Goal: Use online tool/utility: Use online tool/utility

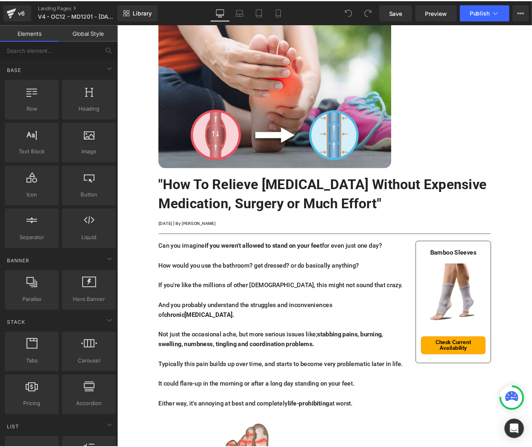
scroll to position [41, 0]
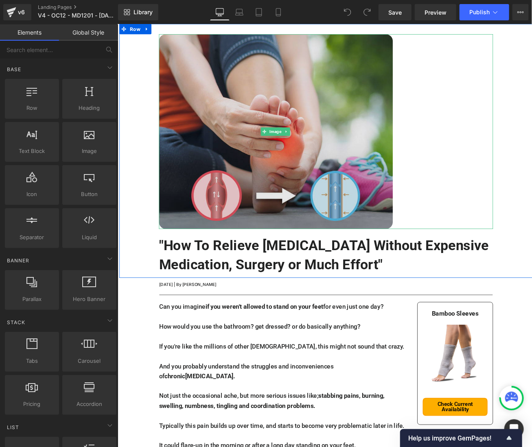
click at [335, 167] on img at bounding box center [304, 151] width 276 height 230
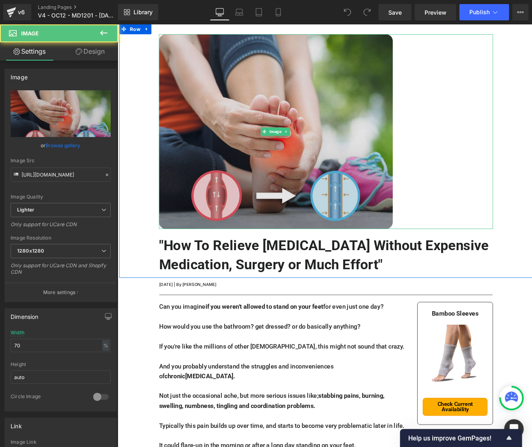
click at [291, 256] on img at bounding box center [304, 151] width 276 height 230
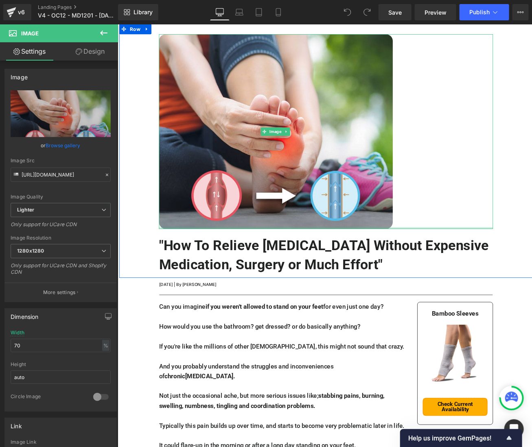
click at [292, 264] on div at bounding box center [363, 265] width 395 height 2
click at [273, 322] on div at bounding box center [363, 323] width 488 height 2
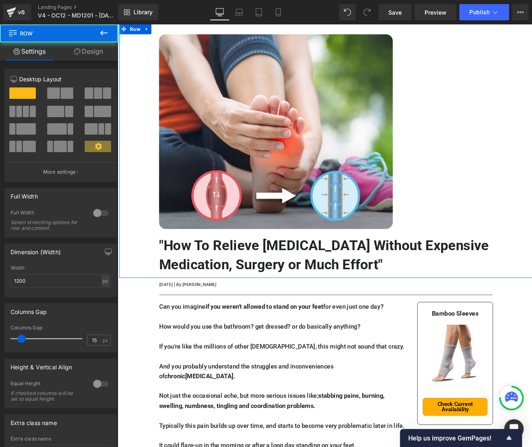
click at [260, 292] on h1 ""How To Relieve [MEDICAL_DATA] Without Expensive Medication, Surgery or Much Ef…" at bounding box center [363, 297] width 395 height 46
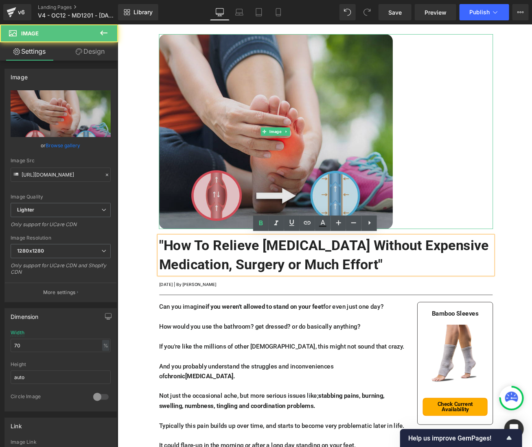
click at [252, 207] on img at bounding box center [304, 151] width 276 height 230
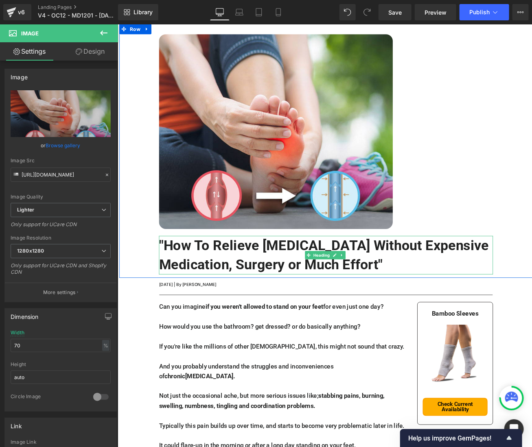
click at [276, 303] on h1 ""How To Relieve [MEDICAL_DATA] Without Expensive Medication, Surgery or Much Ef…" at bounding box center [363, 297] width 395 height 46
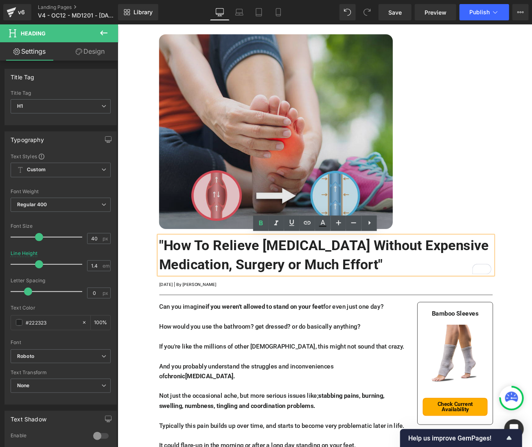
click at [243, 165] on img at bounding box center [304, 151] width 276 height 230
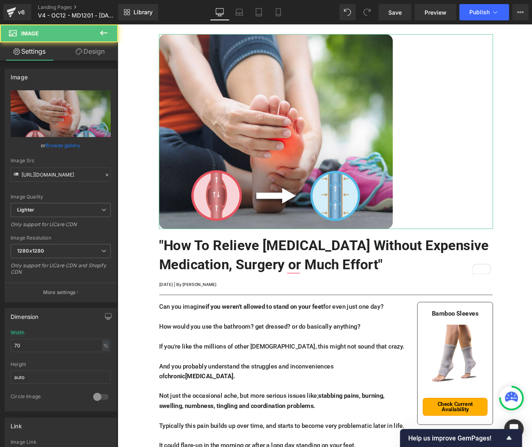
click at [96, 52] on link "Design" at bounding box center [90, 51] width 59 height 18
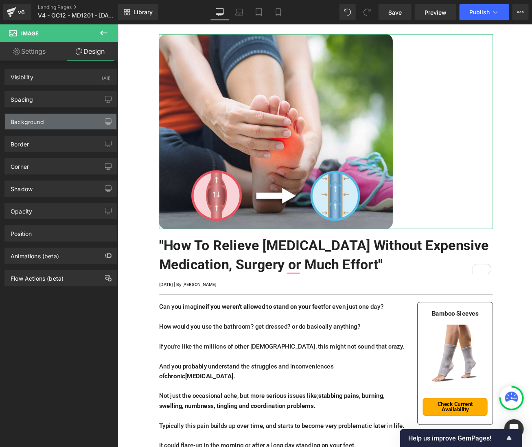
click at [62, 125] on div "Background" at bounding box center [60, 121] width 111 height 15
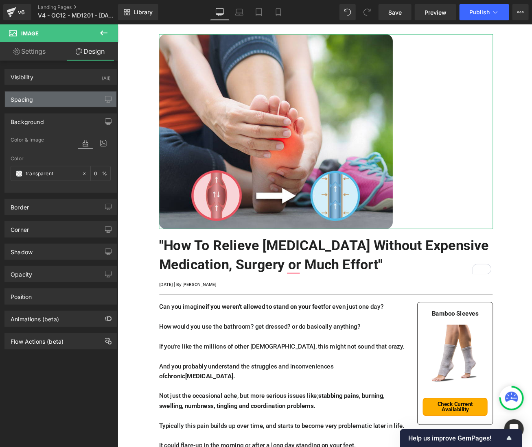
click at [56, 98] on div "Spacing" at bounding box center [60, 99] width 111 height 15
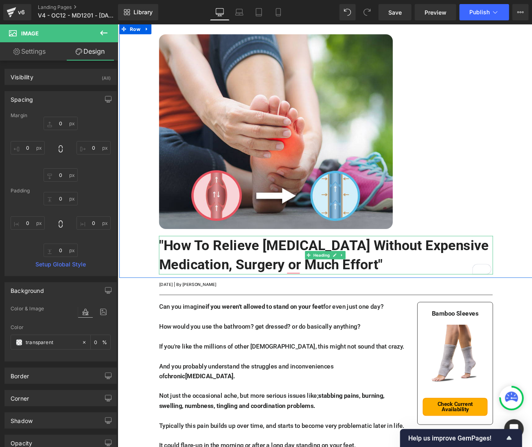
click at [269, 293] on h1 ""How To Relieve [MEDICAL_DATA] Without Expensive Medication, Surgery or Much Ef…" at bounding box center [363, 297] width 395 height 46
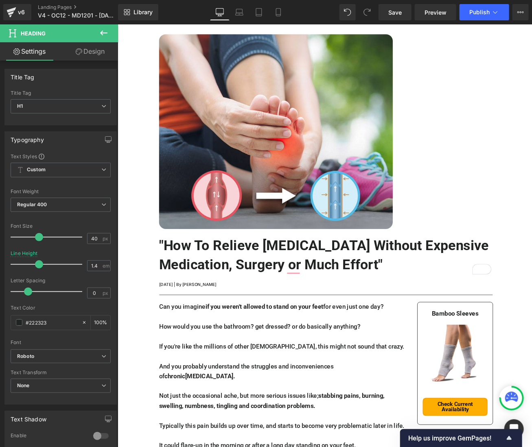
click at [88, 56] on link "Design" at bounding box center [90, 51] width 59 height 18
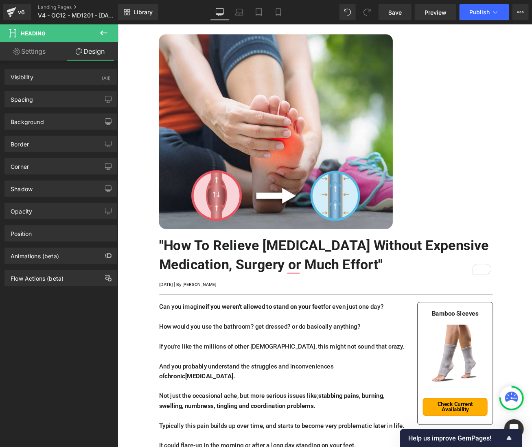
click at [74, 108] on div "Background Color & Image color transparent Color transparent 0 % Image Replace …" at bounding box center [61, 118] width 122 height 22
click at [77, 103] on div "Spacing" at bounding box center [60, 99] width 111 height 15
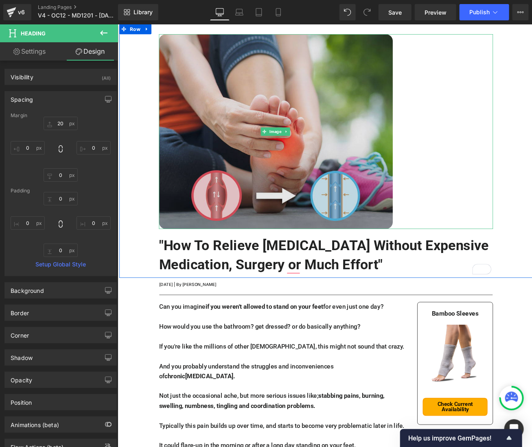
click at [343, 197] on img at bounding box center [304, 151] width 276 height 230
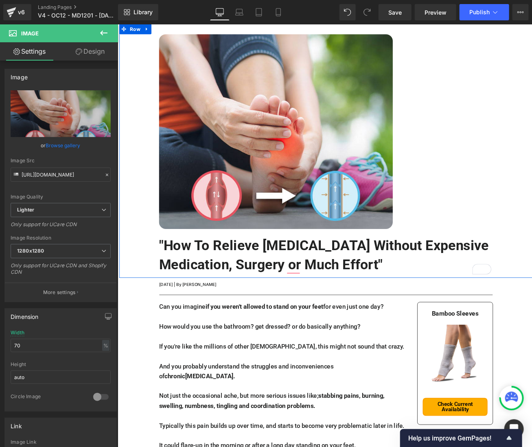
click at [304, 311] on h1 ""How To Relieve [MEDICAL_DATA] Without Expensive Medication, Surgery or Much Ef…" at bounding box center [363, 297] width 395 height 46
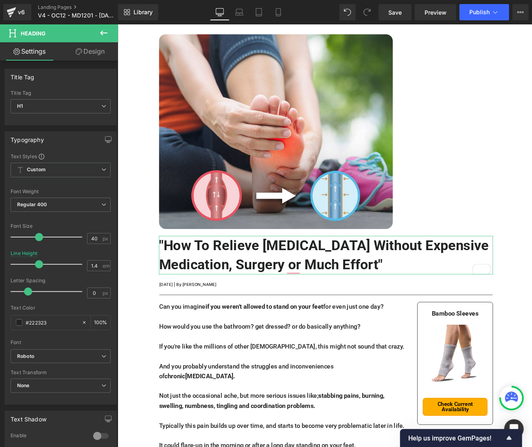
click at [87, 51] on link "Design" at bounding box center [90, 51] width 59 height 18
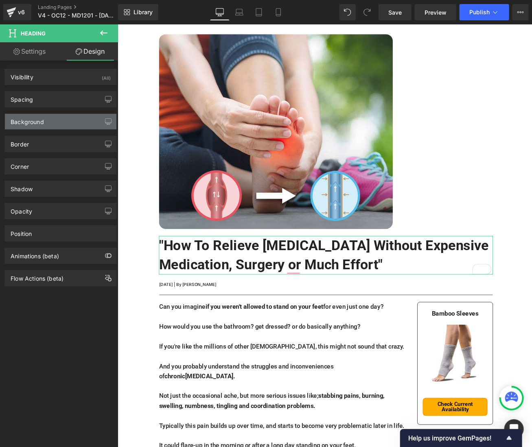
click at [70, 124] on div "Background" at bounding box center [60, 121] width 111 height 15
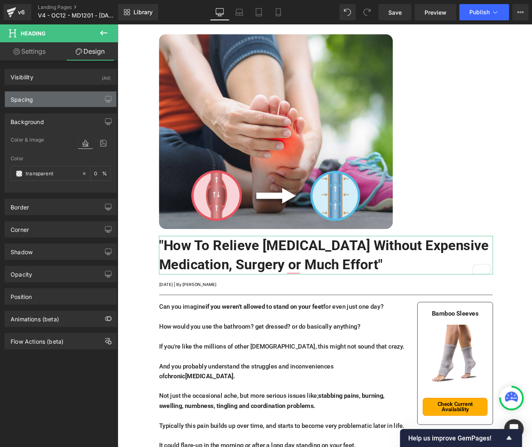
click at [53, 92] on div "Spacing" at bounding box center [60, 99] width 111 height 15
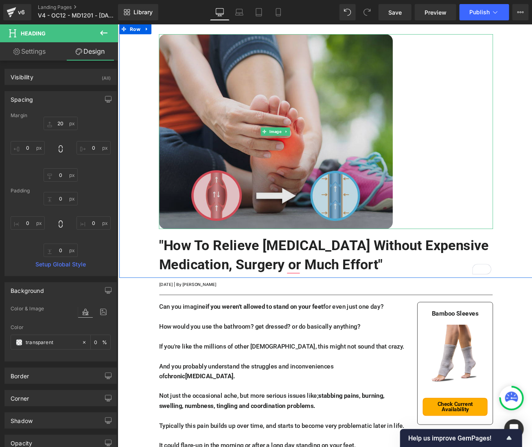
click at [318, 177] on img at bounding box center [304, 151] width 276 height 230
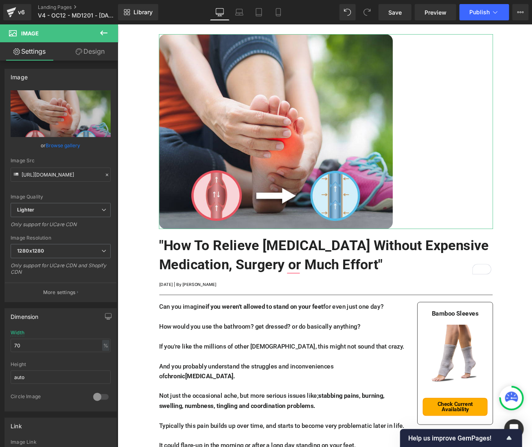
click at [87, 51] on link "Design" at bounding box center [90, 51] width 59 height 18
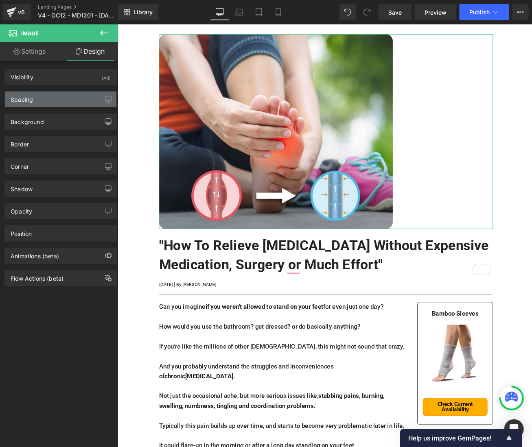
click at [65, 100] on div "Spacing" at bounding box center [60, 99] width 111 height 15
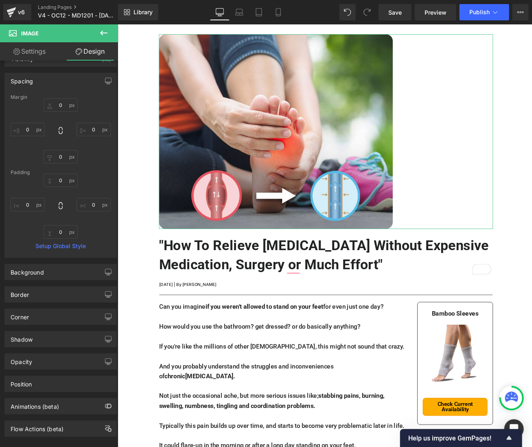
scroll to position [27, 0]
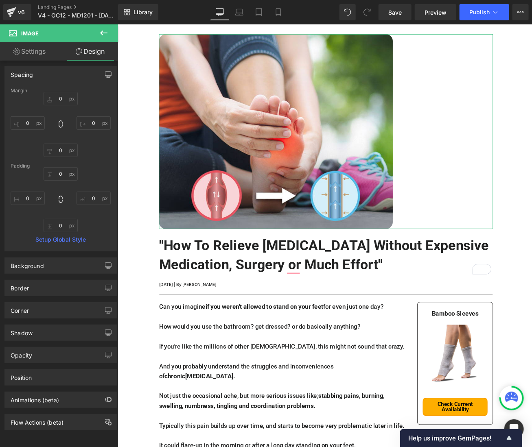
click at [38, 53] on link "Settings" at bounding box center [29, 51] width 59 height 18
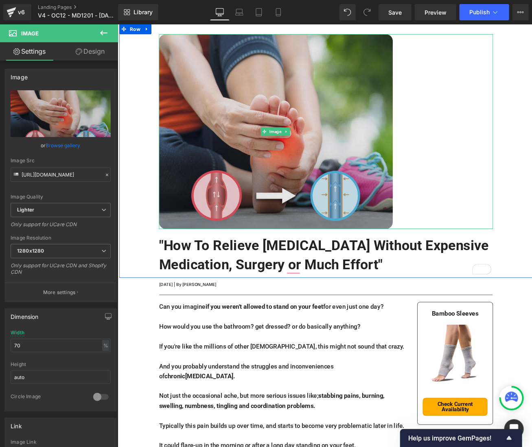
click at [364, 241] on img at bounding box center [304, 151] width 276 height 230
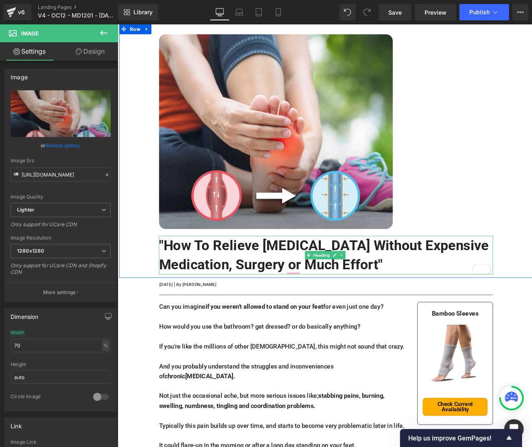
drag, startPoint x: 269, startPoint y: 290, endPoint x: 276, endPoint y: 295, distance: 8.7
click at [271, 291] on h1 ""How To Relieve [MEDICAL_DATA] Without Expensive Medication, Surgery or Much Ef…" at bounding box center [363, 297] width 395 height 46
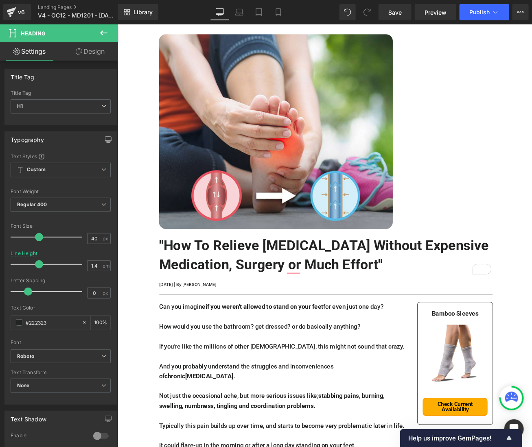
click at [95, 53] on link "Design" at bounding box center [90, 51] width 59 height 18
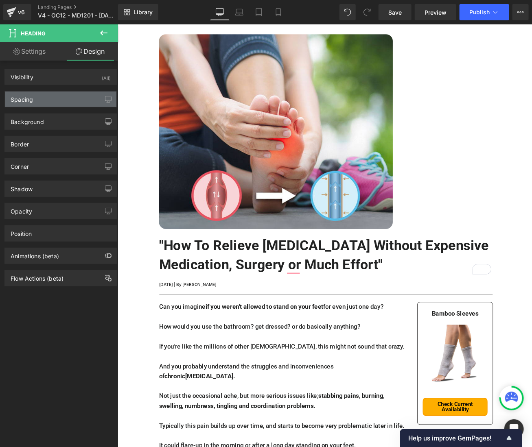
drag, startPoint x: 65, startPoint y: 96, endPoint x: 72, endPoint y: 100, distance: 8.6
click at [65, 96] on div "Spacing" at bounding box center [60, 99] width 111 height 15
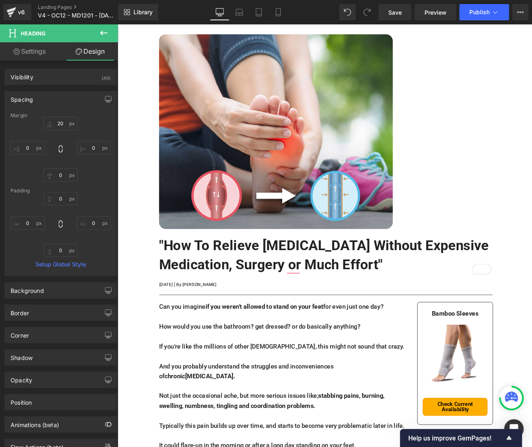
click at [117, 24] on div at bounding box center [117, 24] width 0 height 0
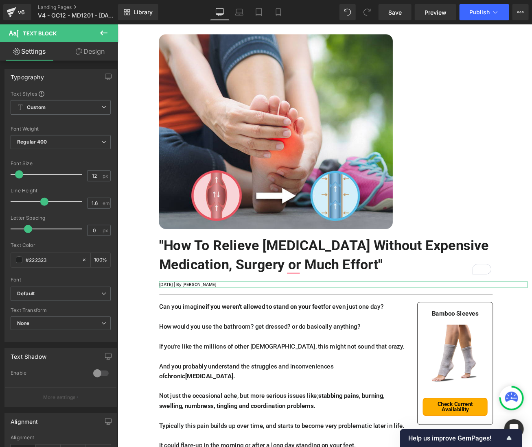
click at [106, 46] on link "Design" at bounding box center [90, 51] width 59 height 18
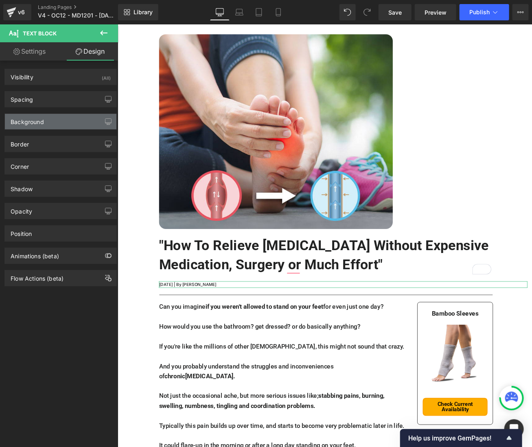
type input "0"
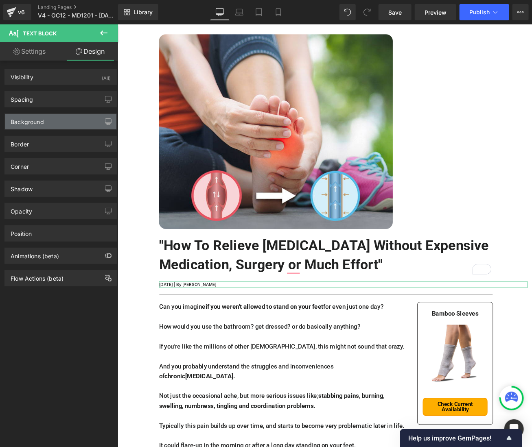
type input "0"
type input "transparent"
type input "0"
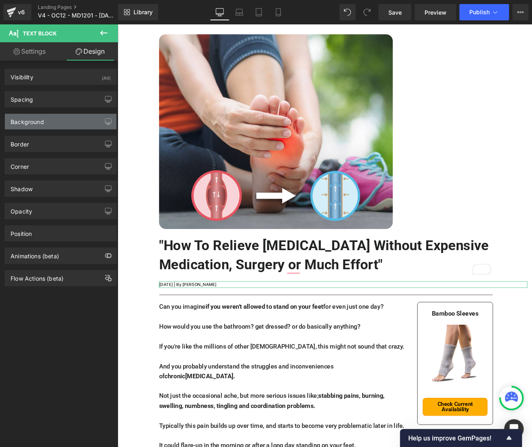
click at [60, 124] on div "Background" at bounding box center [60, 121] width 111 height 15
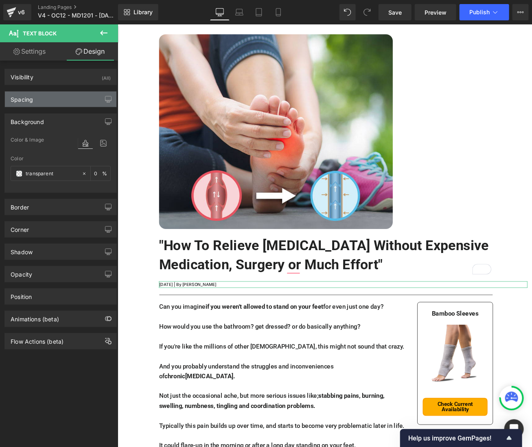
click at [65, 104] on div "Spacing" at bounding box center [60, 99] width 111 height 15
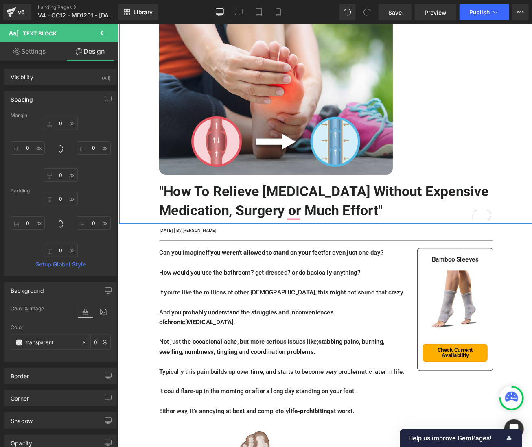
scroll to position [122, 0]
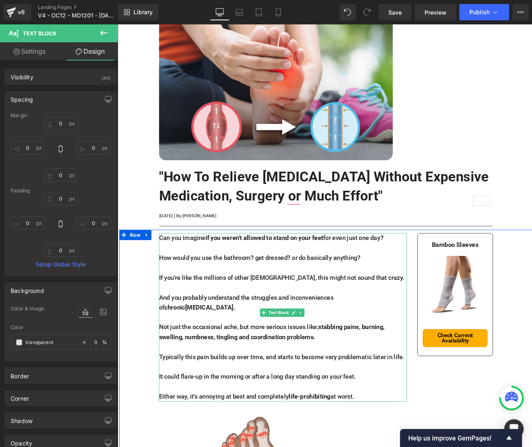
click at [316, 277] on strong "f you weren't allowed to stand on your feet" at bounding box center [291, 276] width 137 height 9
